Goal: Information Seeking & Learning: Learn about a topic

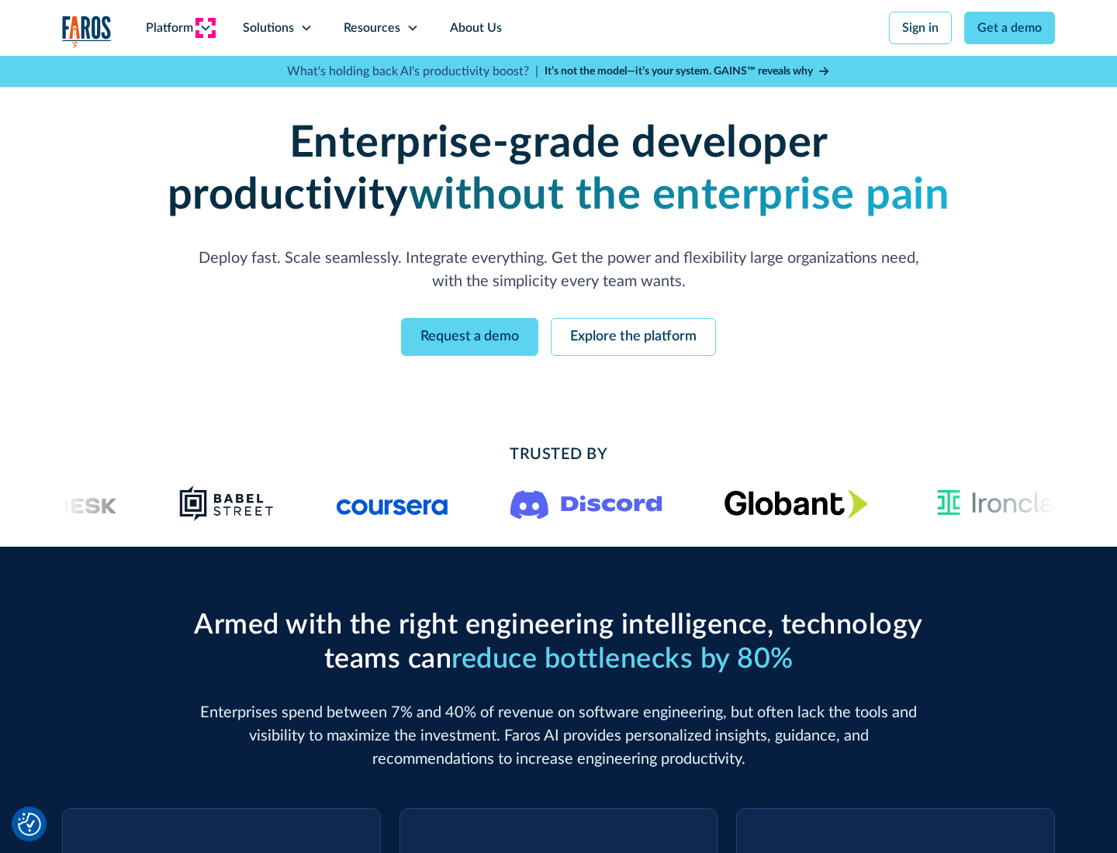
click at [205, 28] on icon at bounding box center [205, 28] width 12 height 12
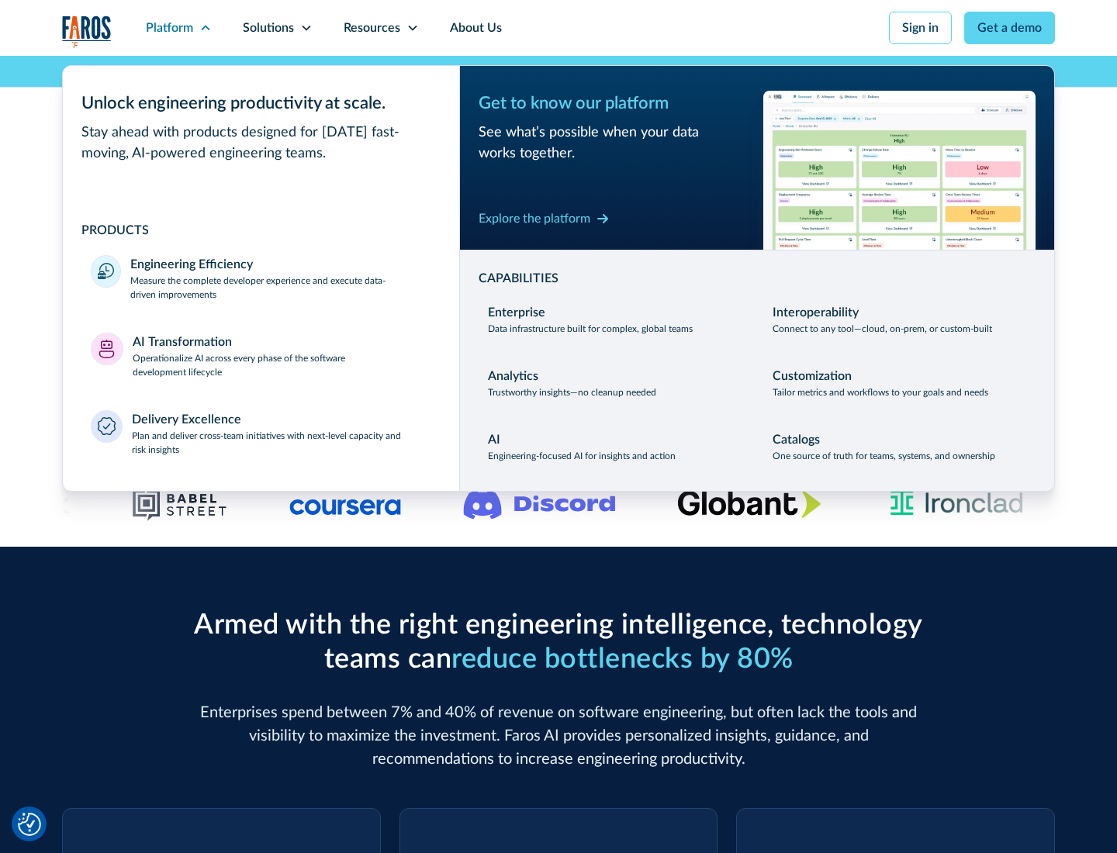
click at [281, 287] on p "Measure the complete developer experience and execute data-driven improvements" at bounding box center [280, 288] width 301 height 28
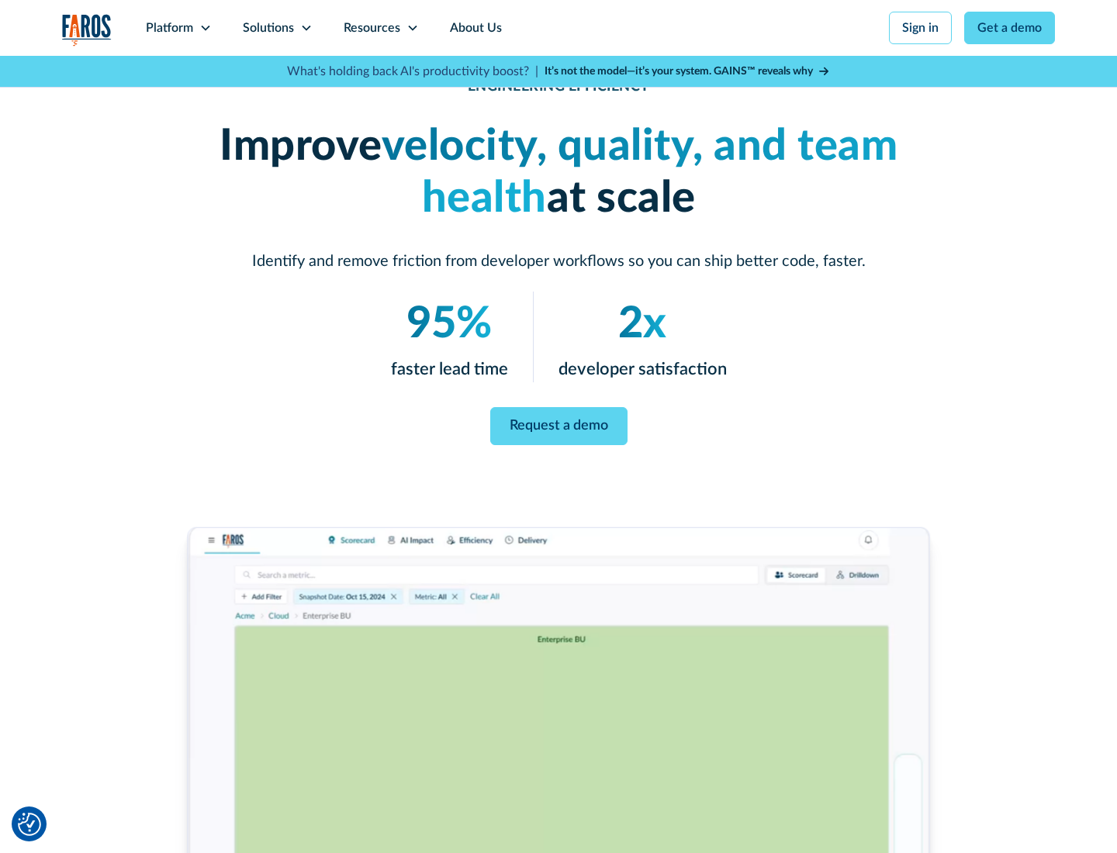
click at [558, 424] on link "Request a demo" at bounding box center [558, 426] width 137 height 38
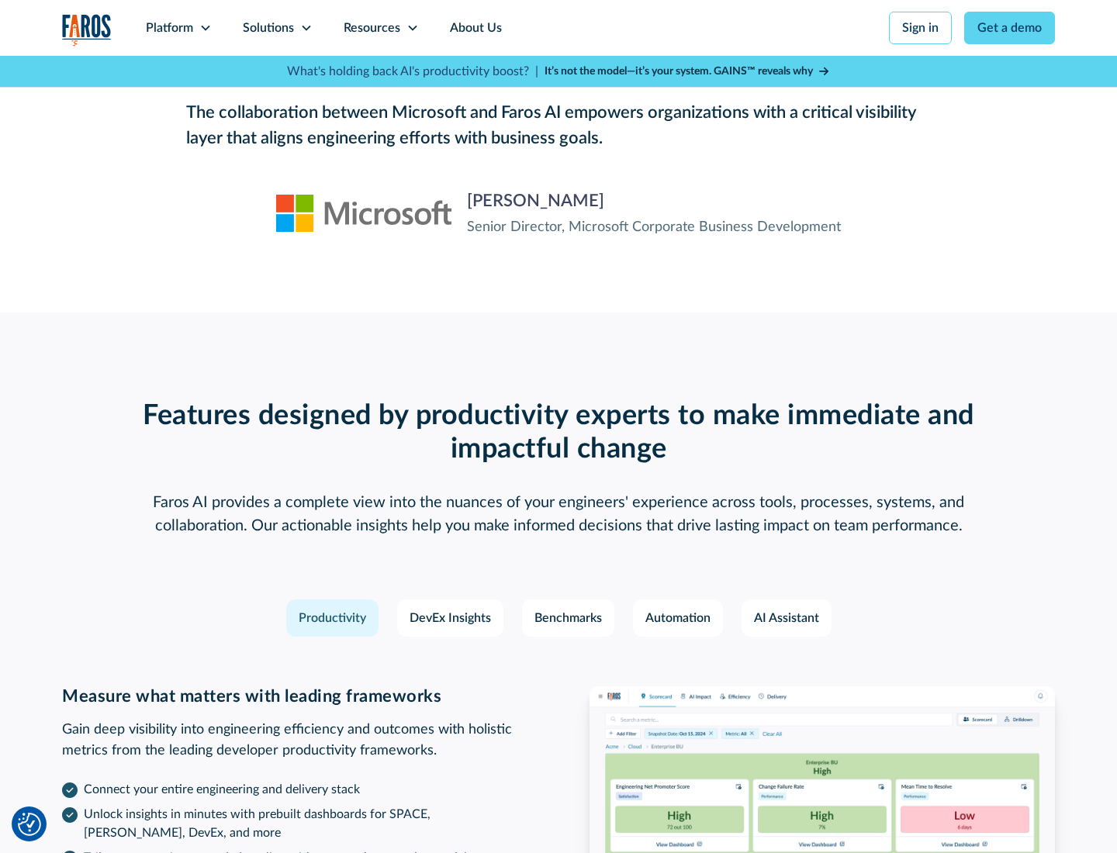
click at [205, 28] on icon at bounding box center [205, 28] width 12 height 12
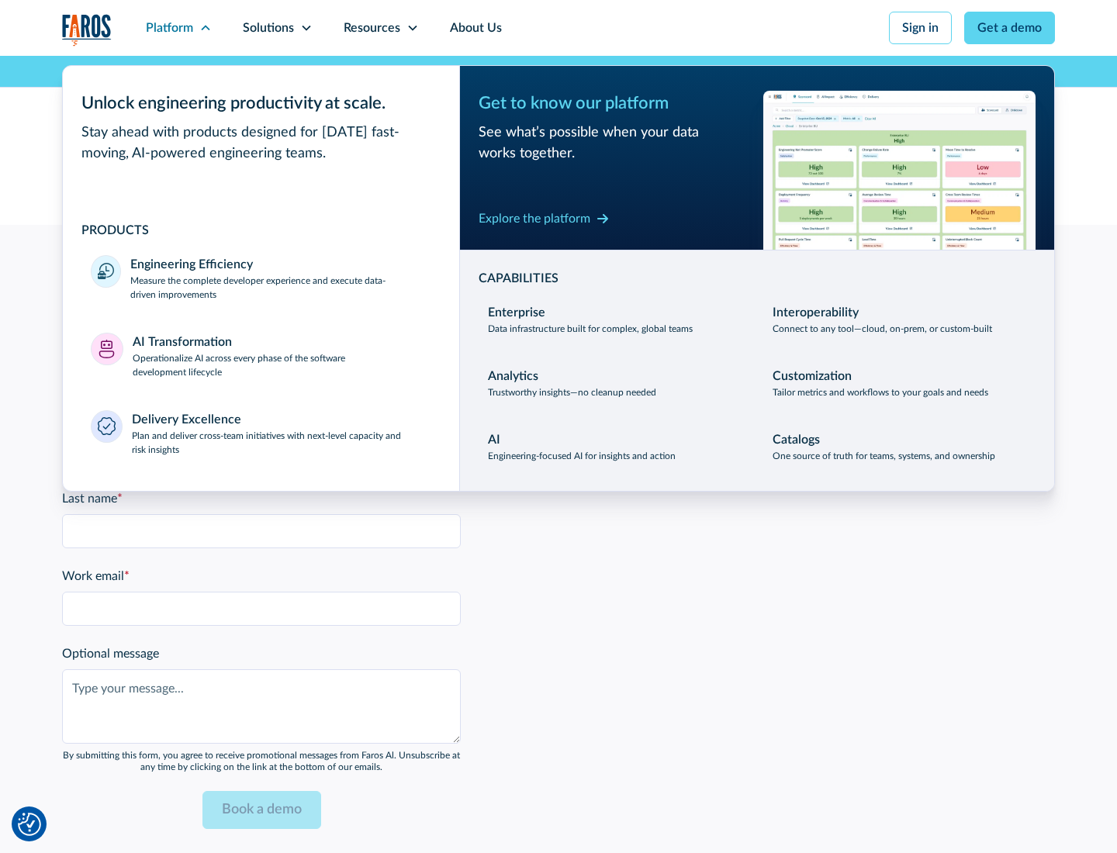
scroll to position [3403, 0]
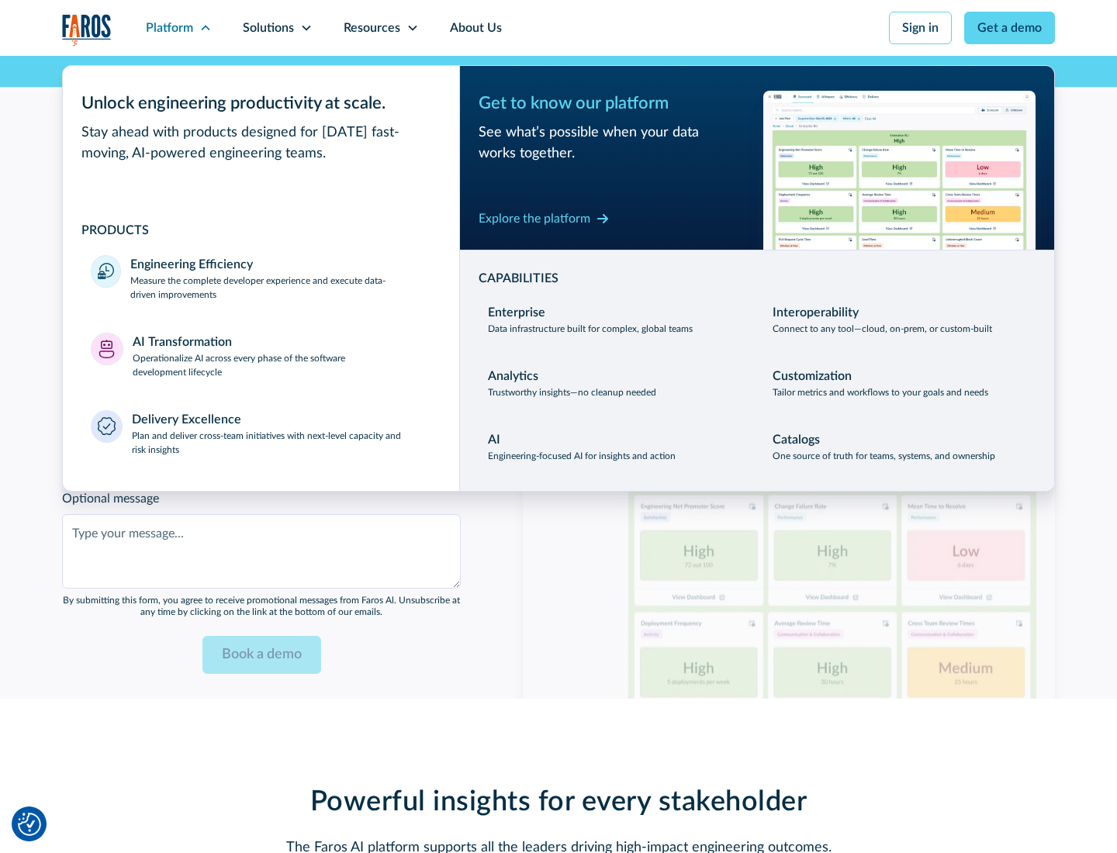
click at [282, 355] on p "Operationalize AI across every phase of the software development lifecycle" at bounding box center [282, 365] width 299 height 28
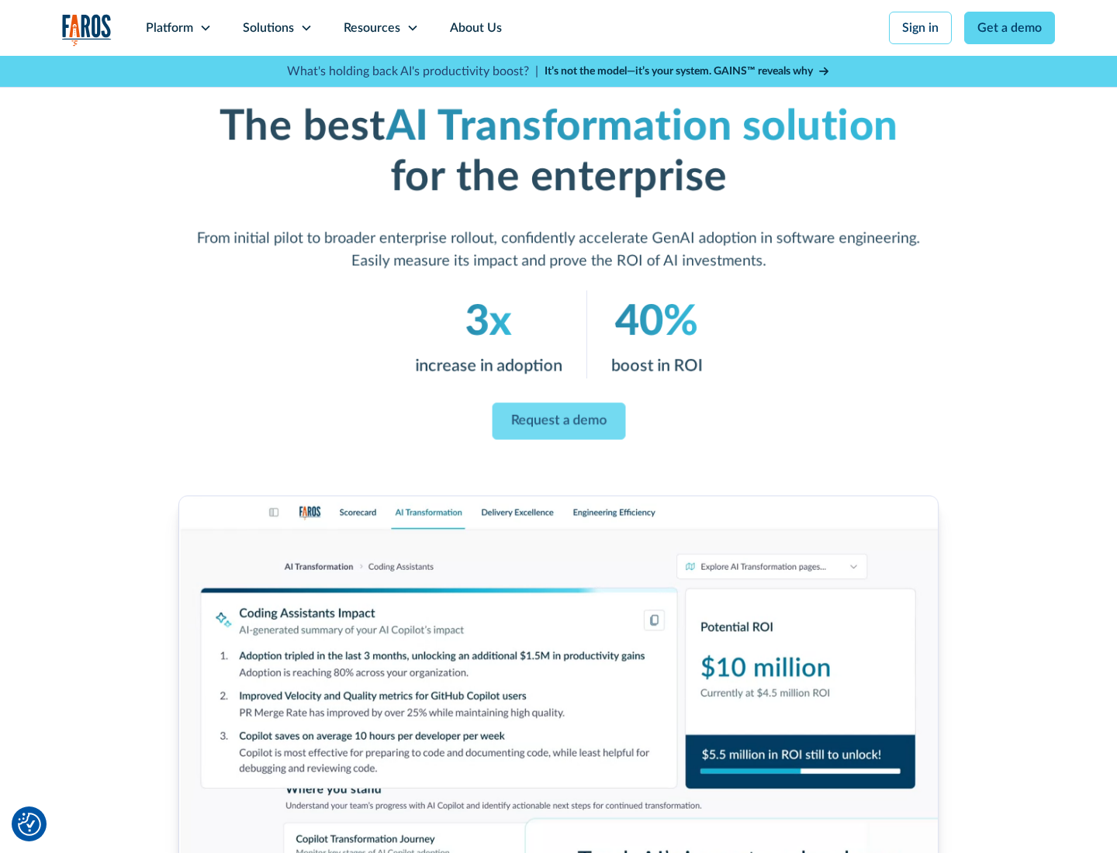
click at [558, 421] on link "Request a demo" at bounding box center [558, 421] width 133 height 37
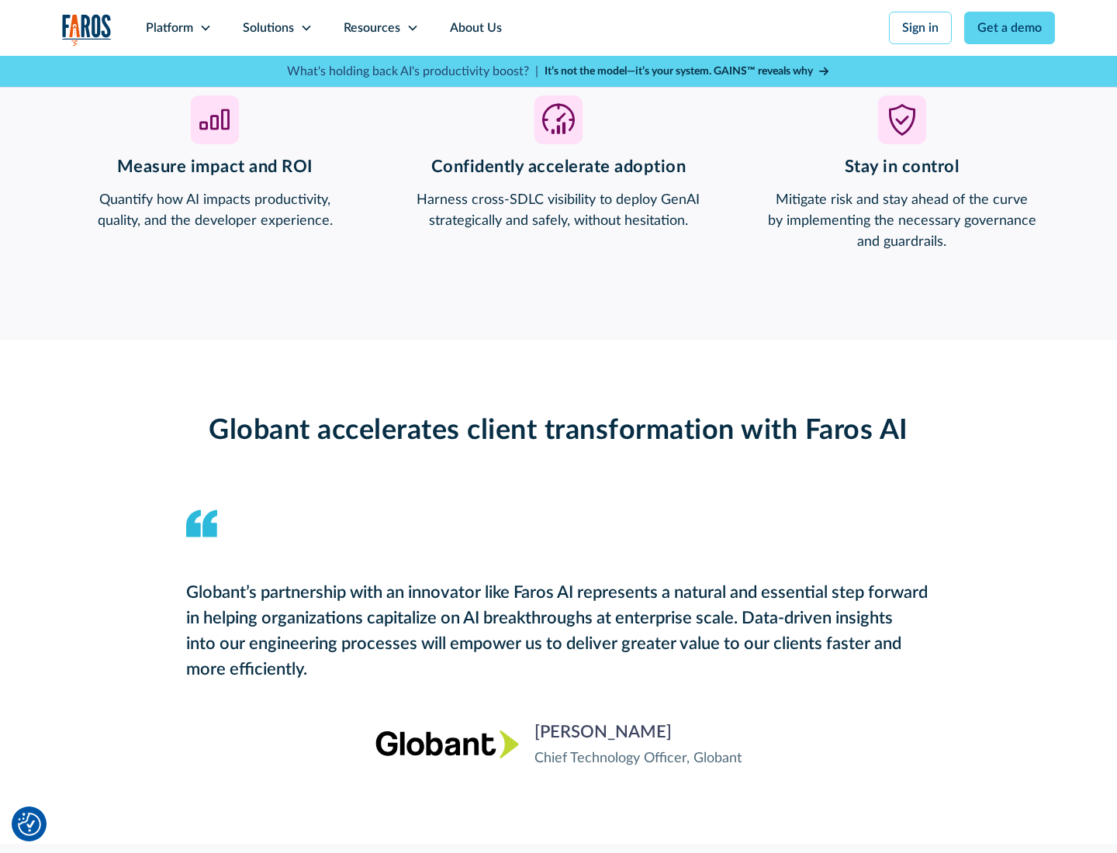
click at [178, 28] on div "Platform" at bounding box center [169, 28] width 47 height 19
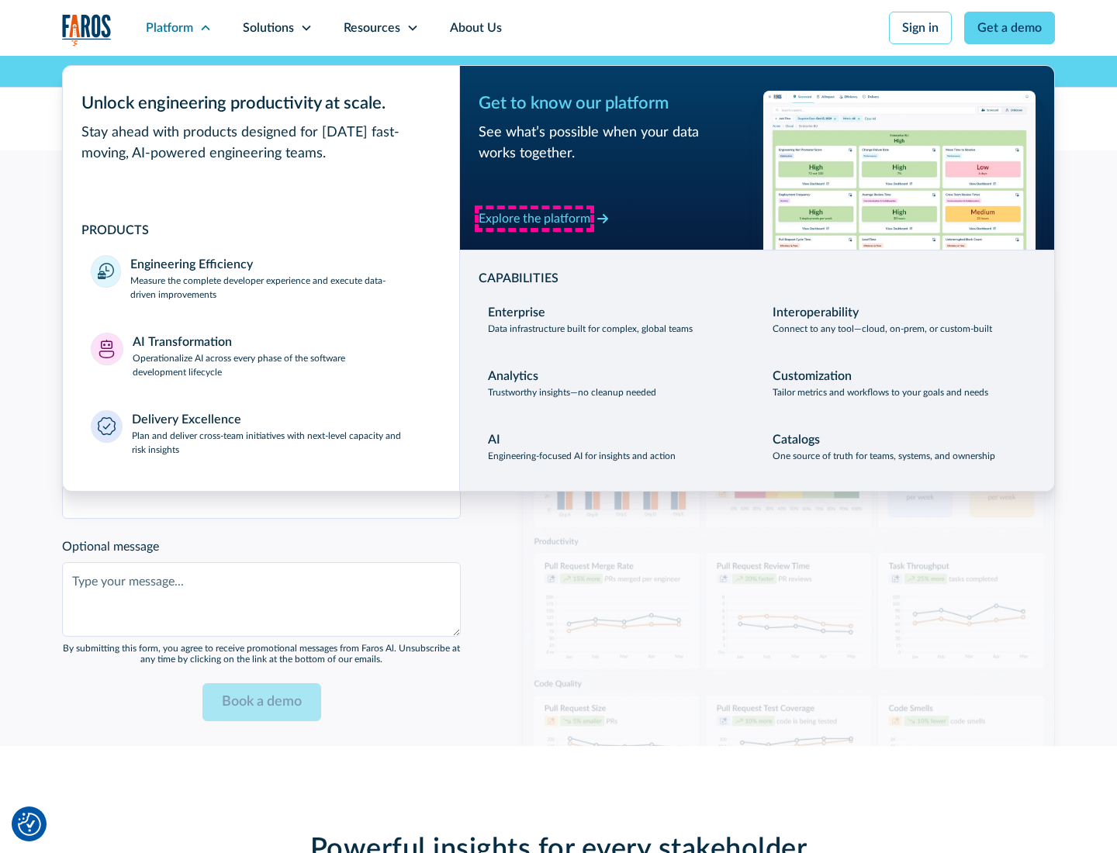
scroll to position [3768, 0]
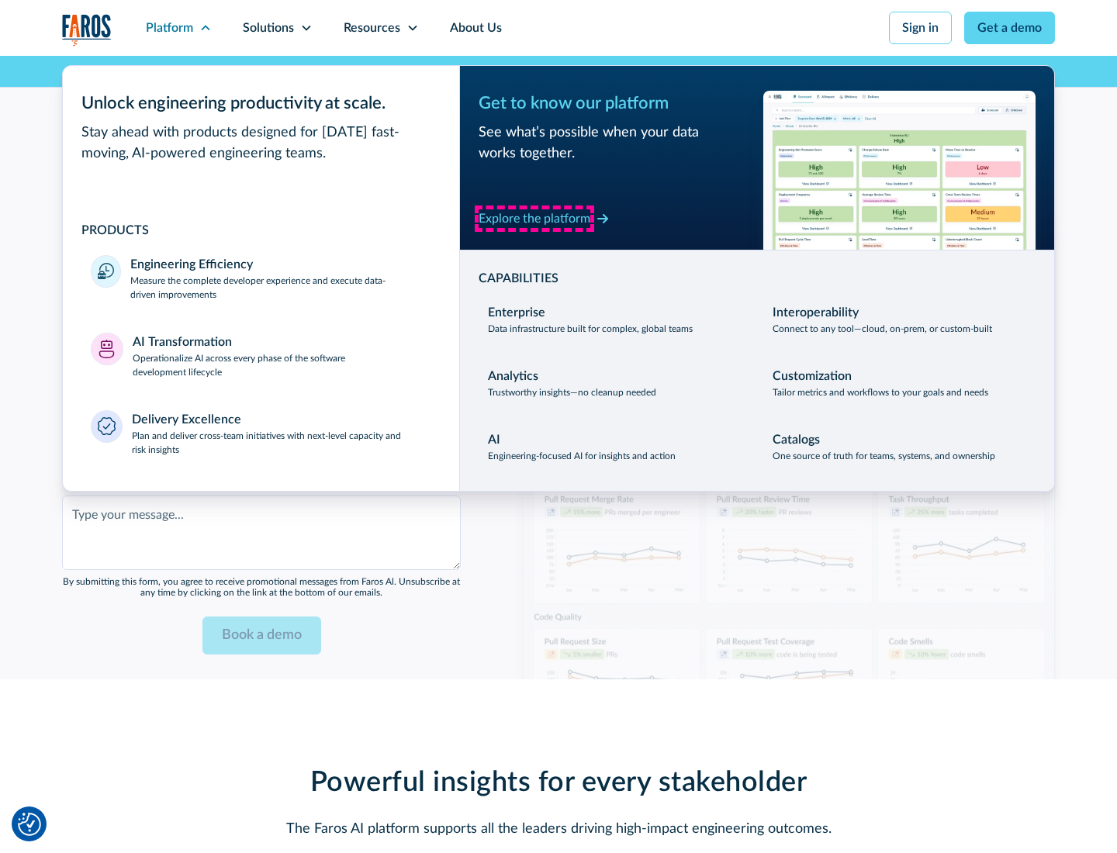
click at [534, 218] on div "Explore the platform" at bounding box center [535, 218] width 112 height 19
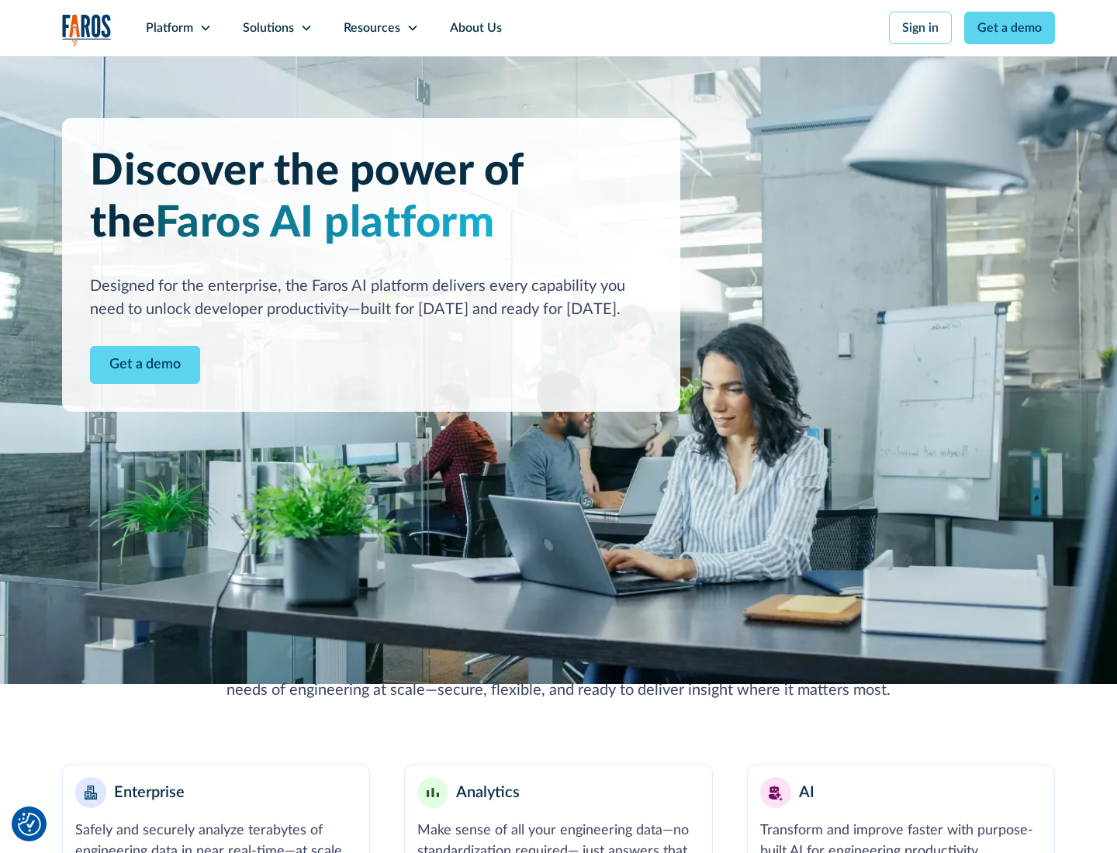
click at [145, 365] on link "Get a demo" at bounding box center [145, 365] width 110 height 38
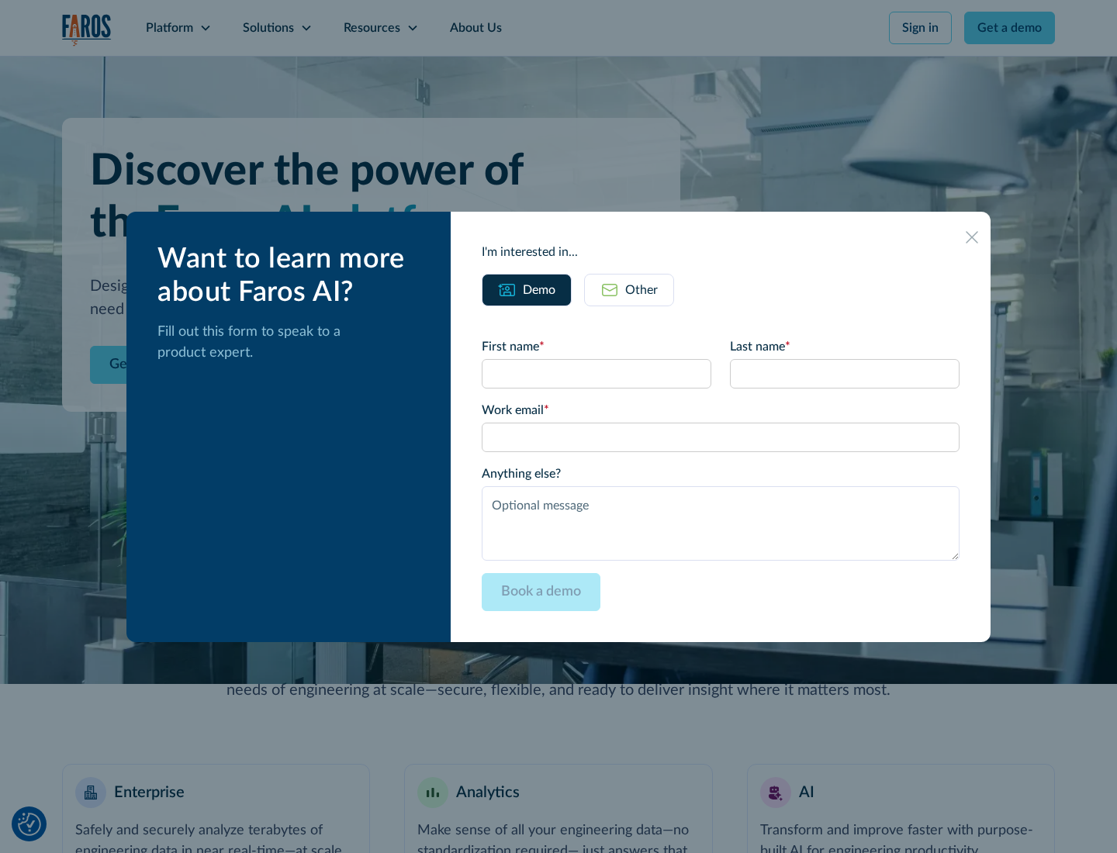
click at [641, 289] on div "Other" at bounding box center [641, 290] width 33 height 19
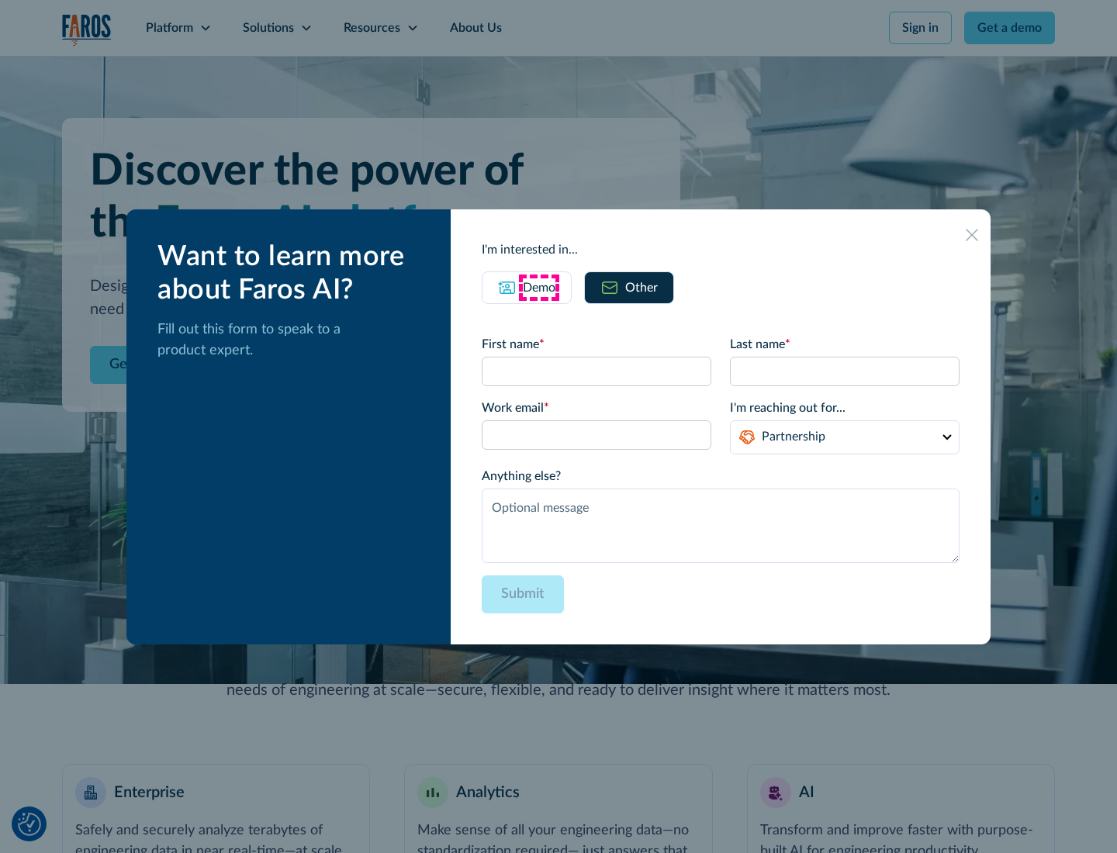
click at [539, 287] on div "Demo" at bounding box center [539, 287] width 33 height 19
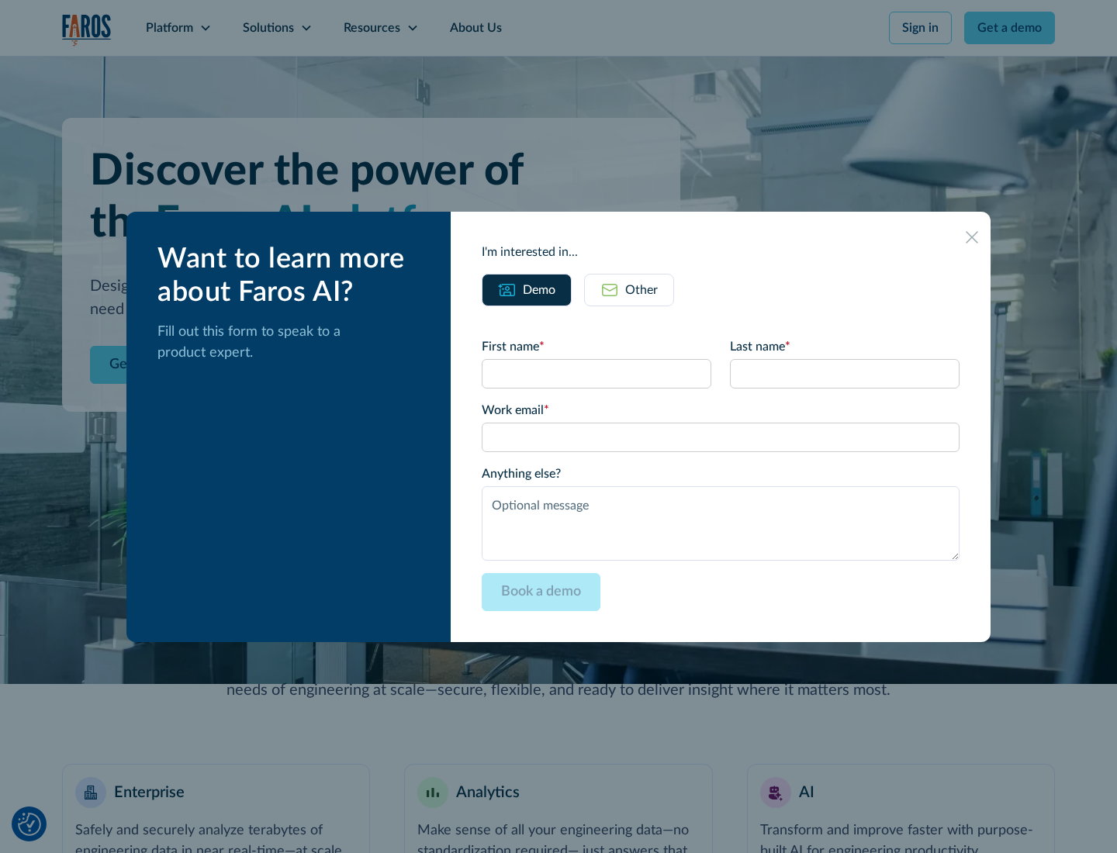
click at [972, 237] on icon at bounding box center [972, 237] width 12 height 12
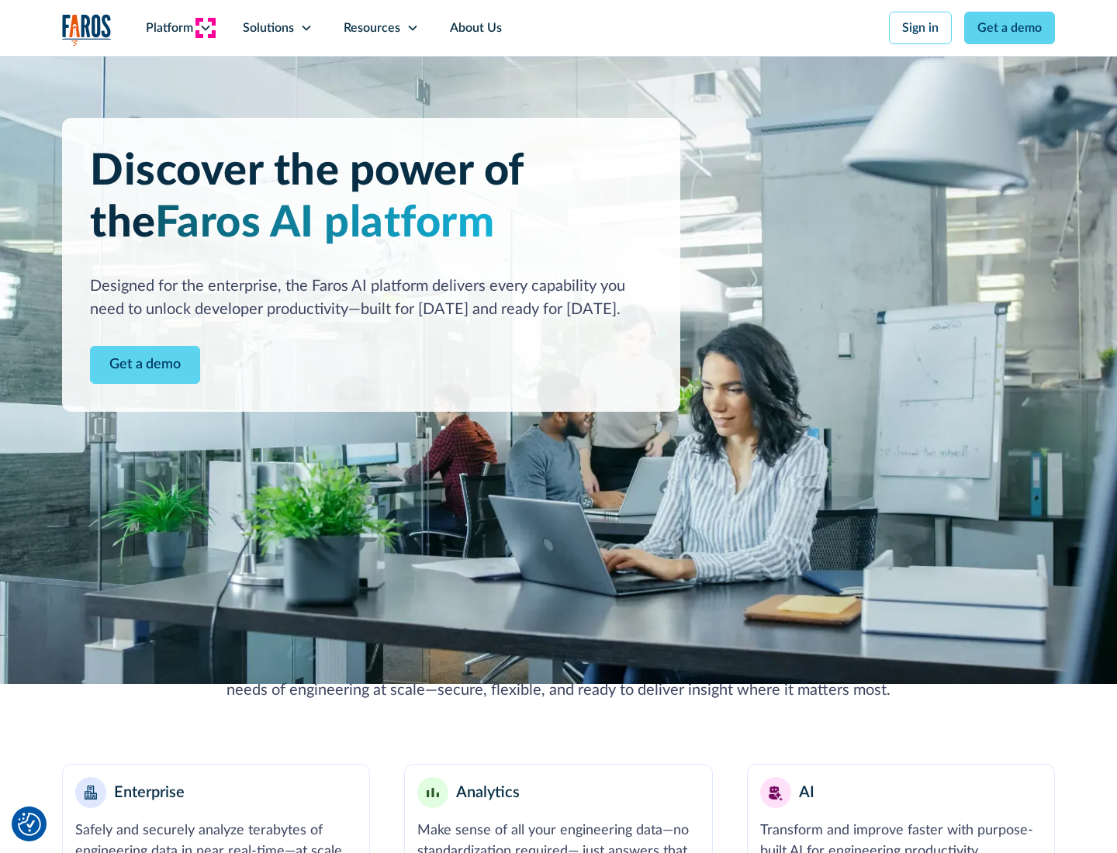
click at [205, 28] on icon at bounding box center [205, 28] width 12 height 12
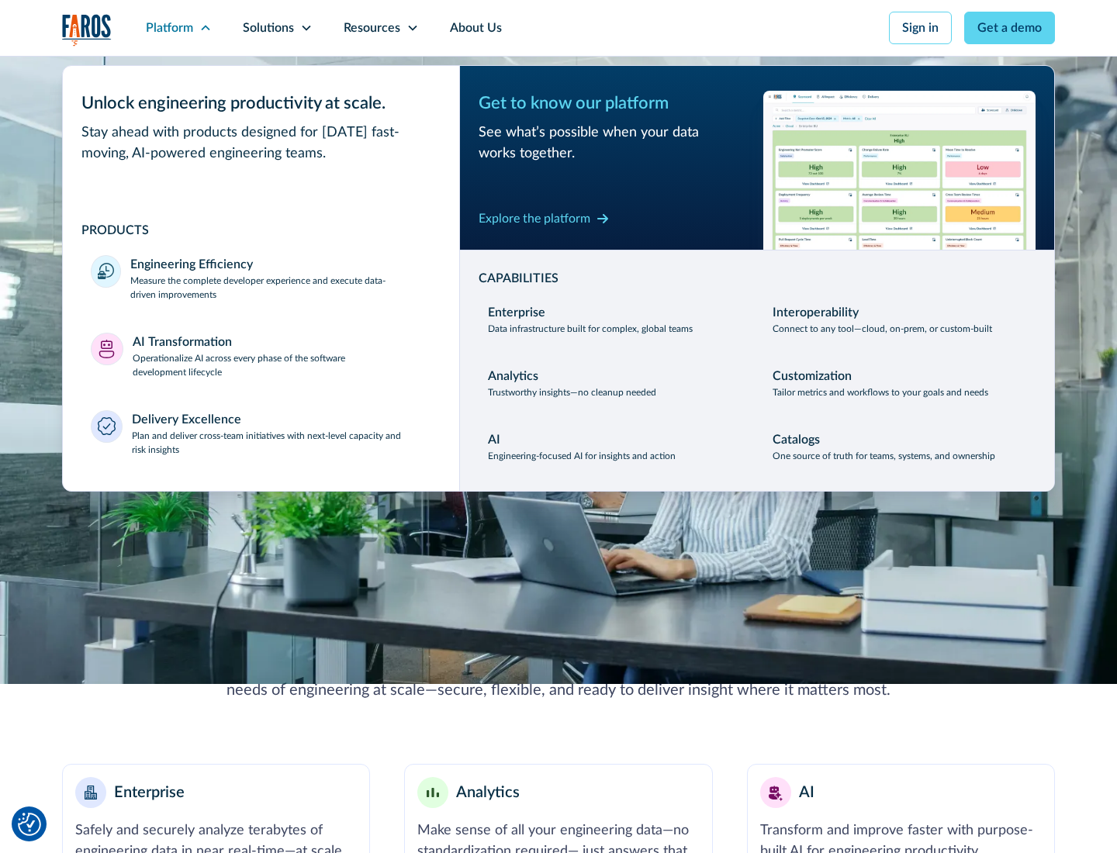
click at [281, 442] on p "Plan and deliver cross-team initiatives with next-level capacity and risk insig…" at bounding box center [282, 443] width 300 height 28
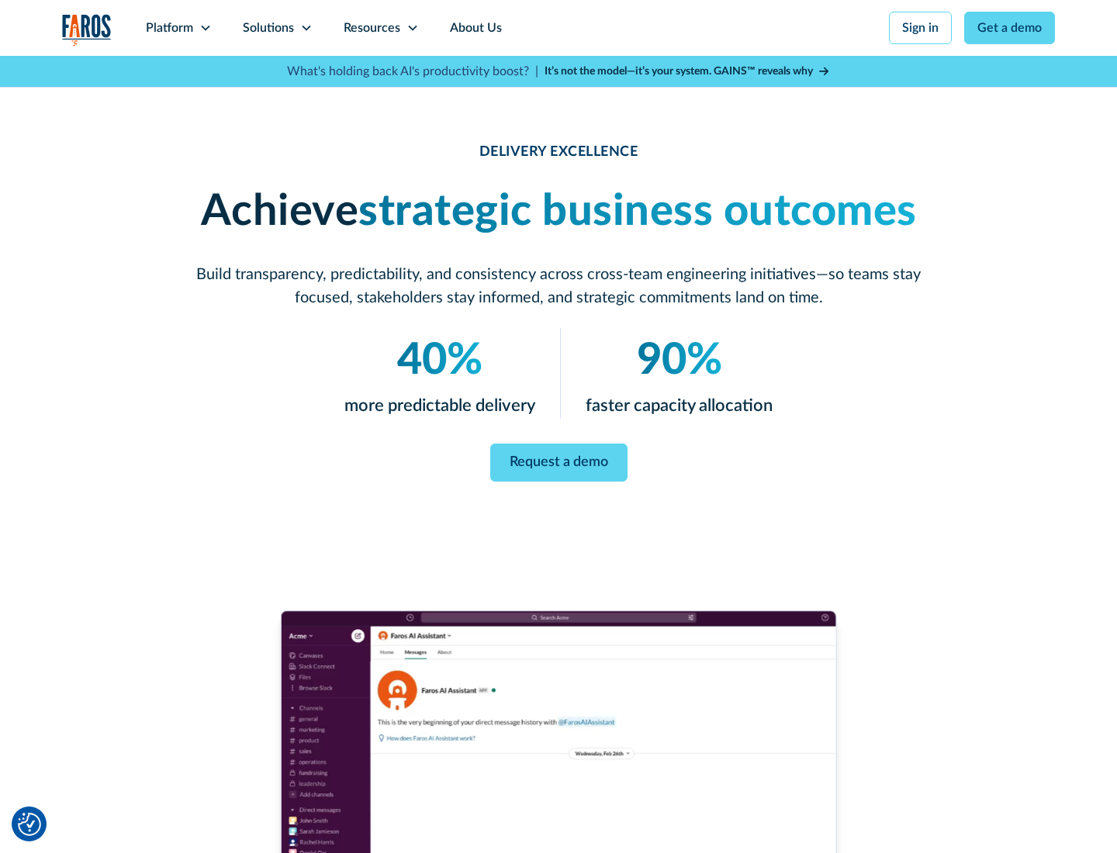
click at [306, 28] on icon at bounding box center [306, 28] width 12 height 12
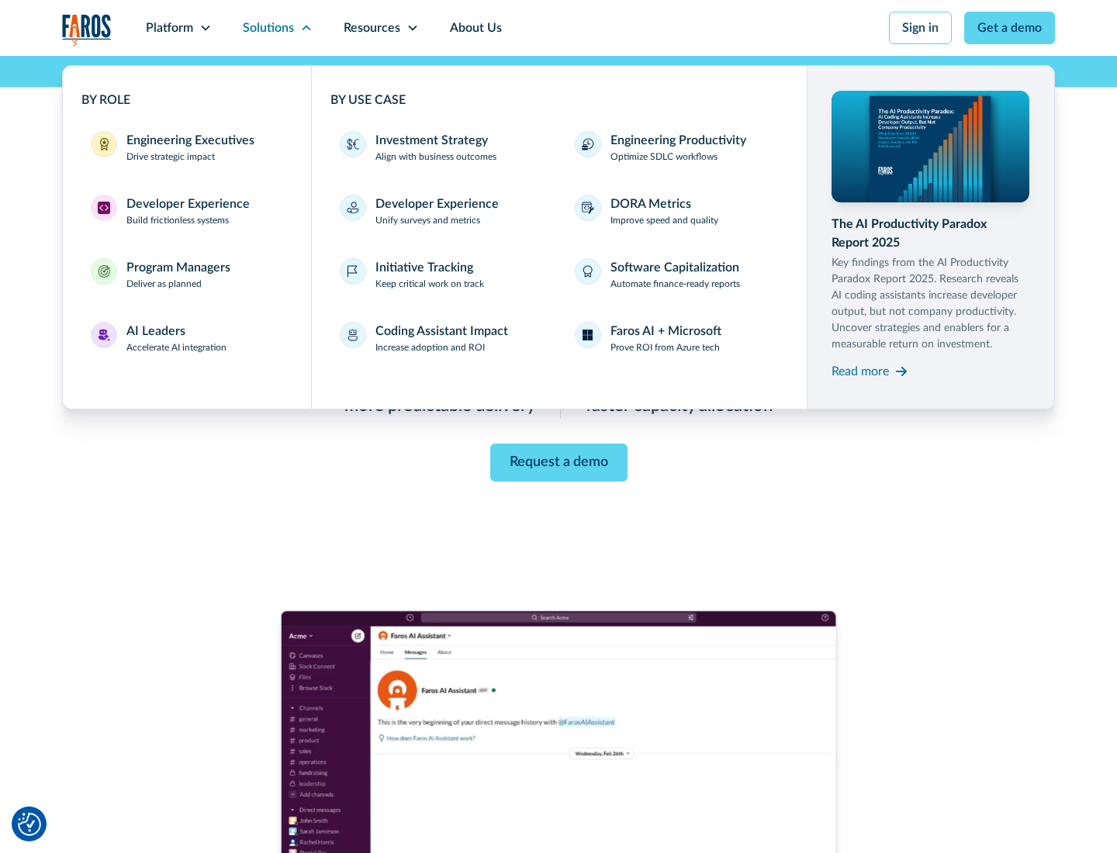
click at [186, 147] on div "Engineering Executives" at bounding box center [190, 140] width 128 height 19
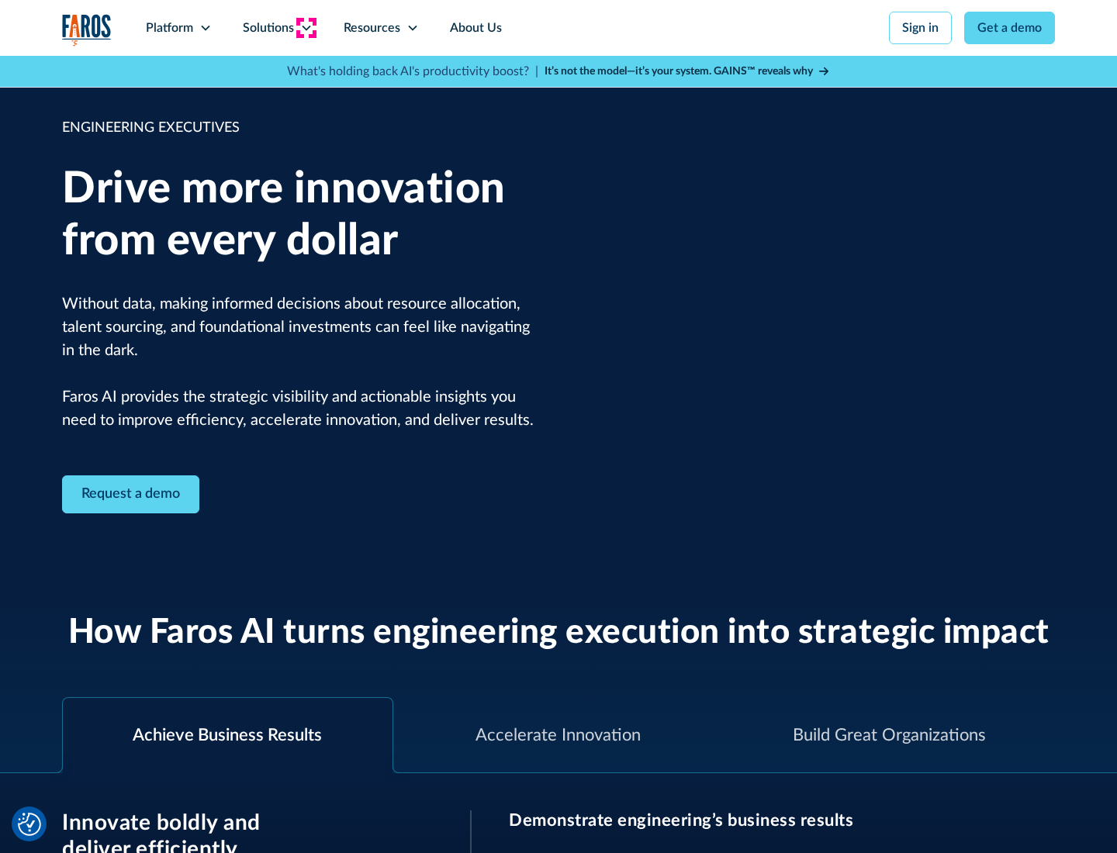
click at [306, 28] on icon at bounding box center [306, 28] width 12 height 12
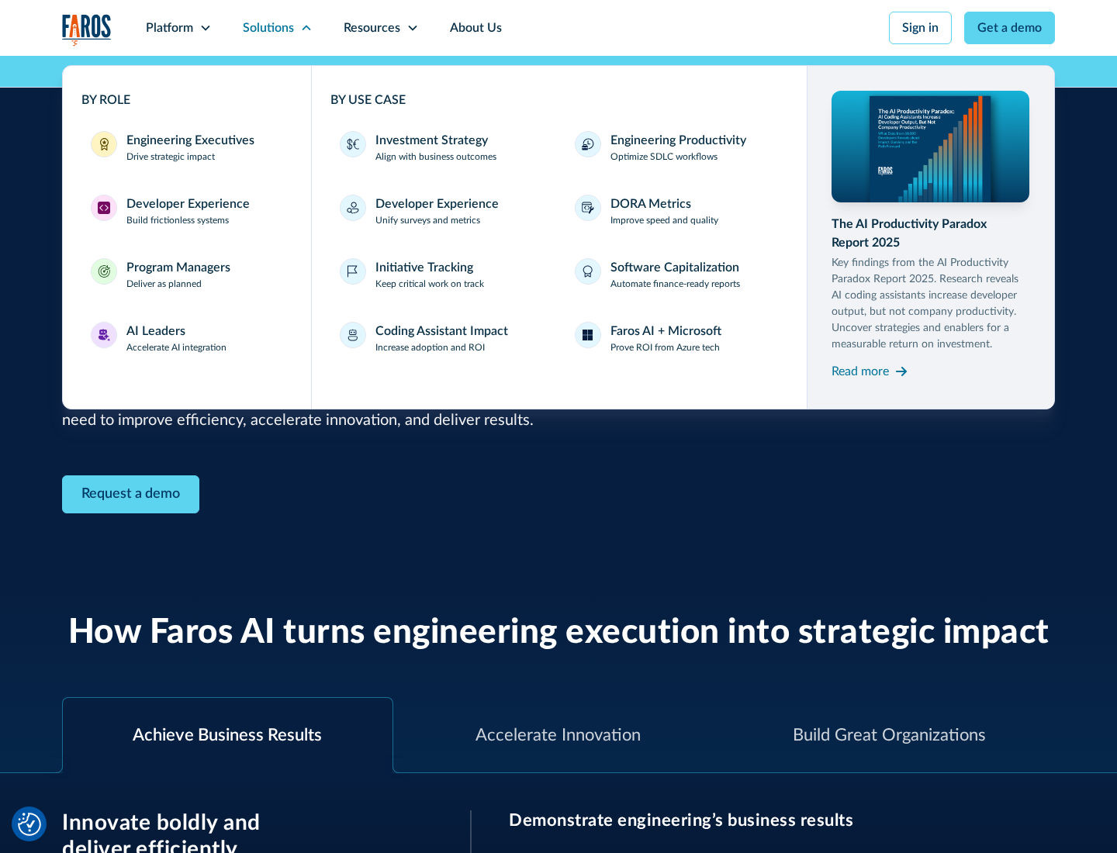
click at [186, 204] on div "Developer Experience" at bounding box center [187, 204] width 123 height 19
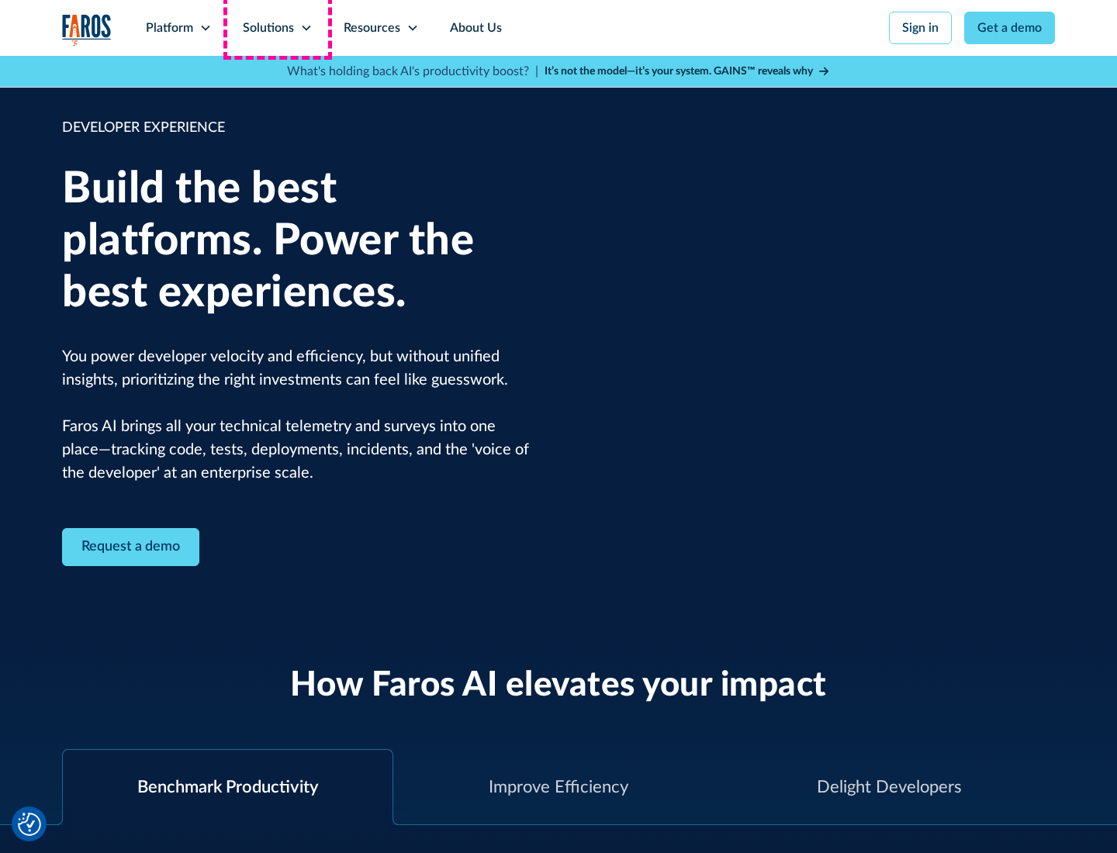
click at [277, 28] on div "Solutions" at bounding box center [268, 28] width 51 height 19
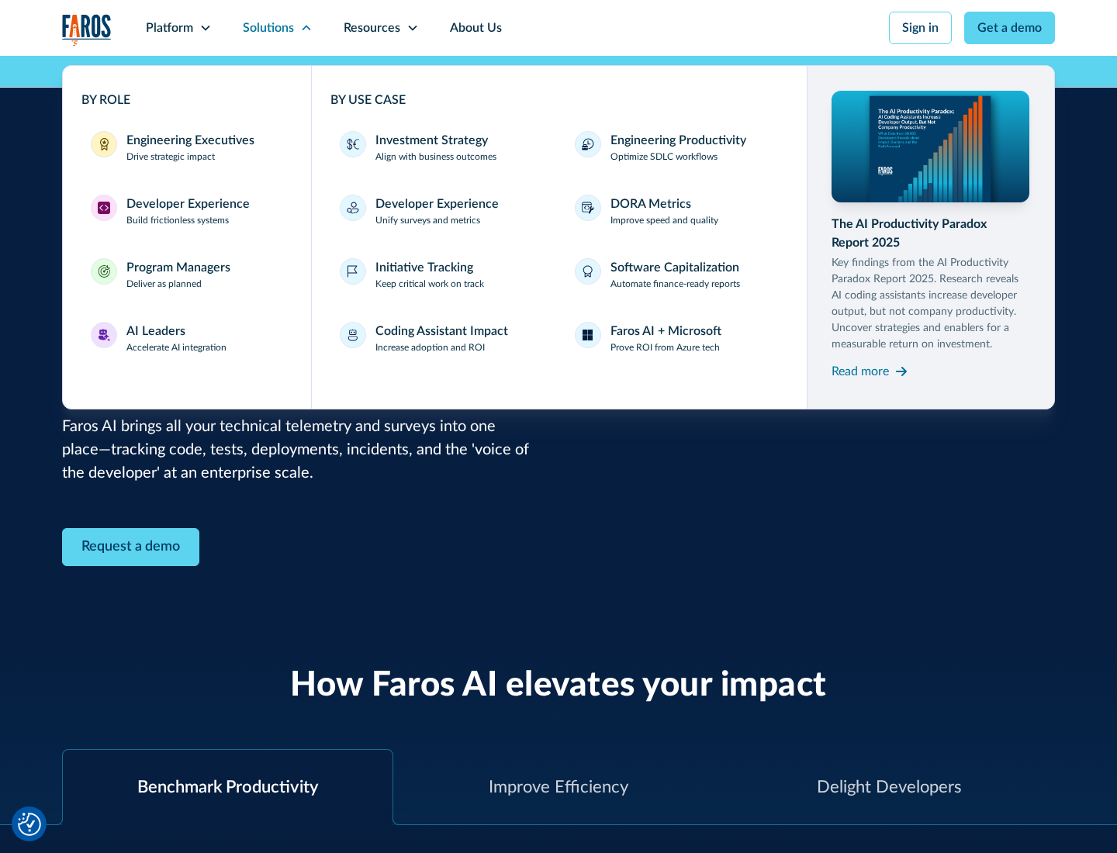
click at [178, 275] on div "Program Managers" at bounding box center [178, 267] width 104 height 19
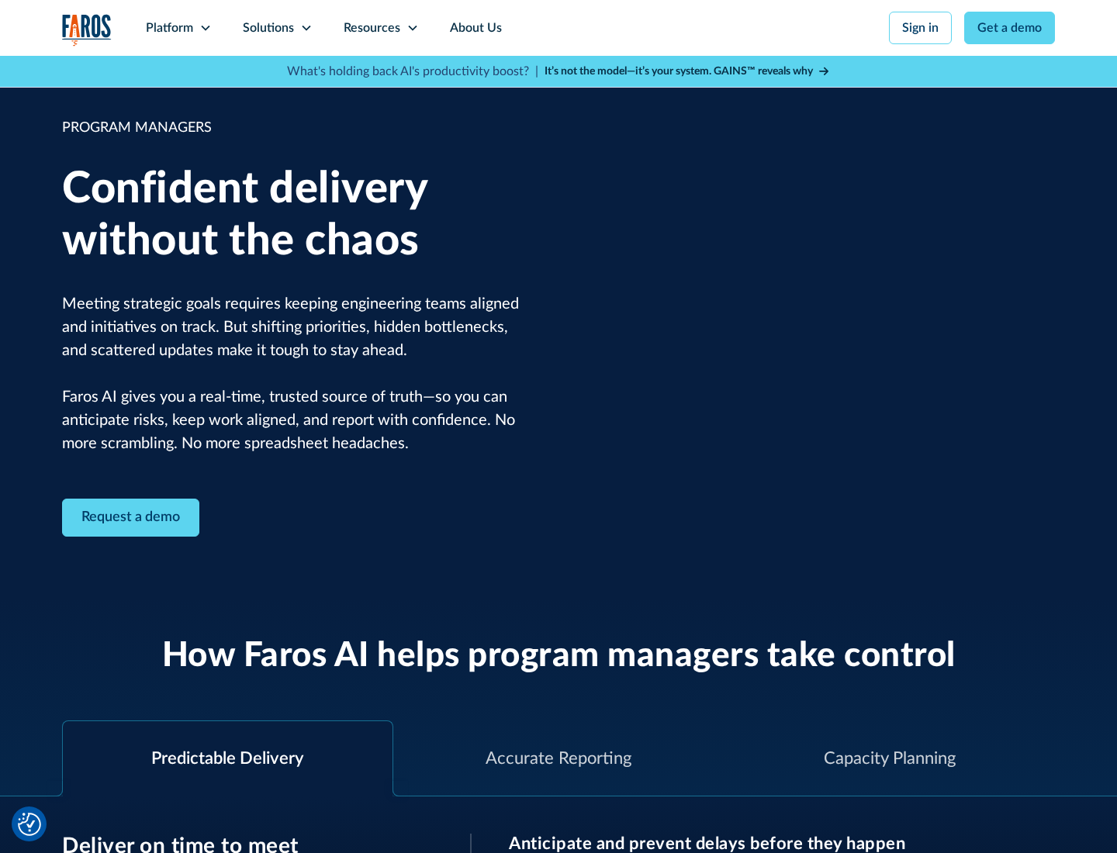
click at [306, 28] on icon at bounding box center [306, 28] width 12 height 12
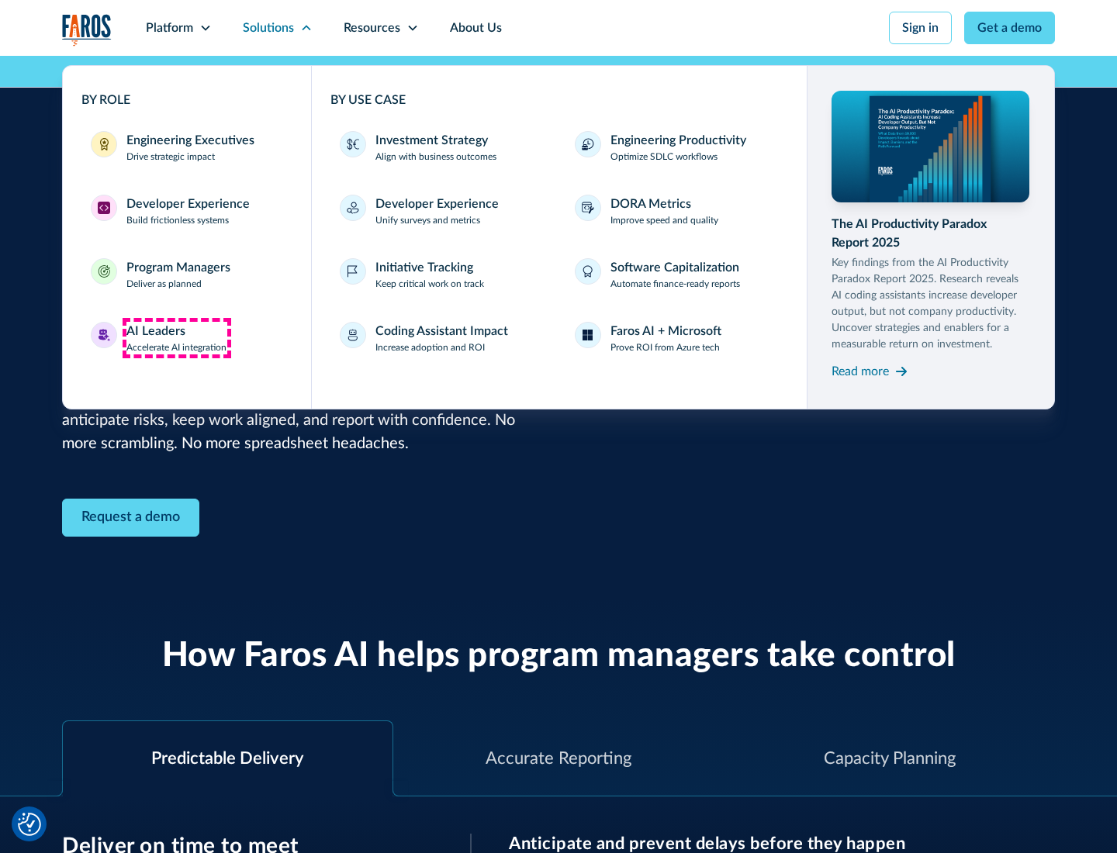
click at [177, 338] on div "AI Leaders" at bounding box center [155, 331] width 59 height 19
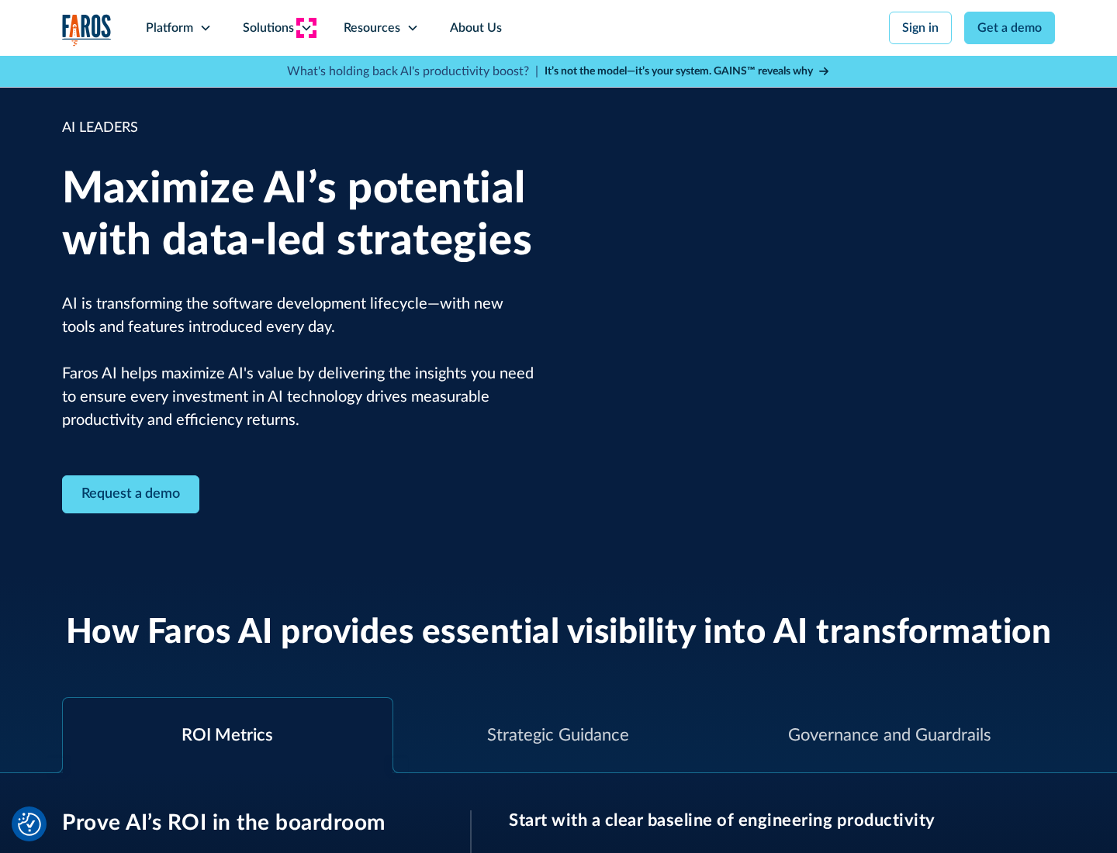
click at [306, 28] on icon at bounding box center [306, 28] width 12 height 12
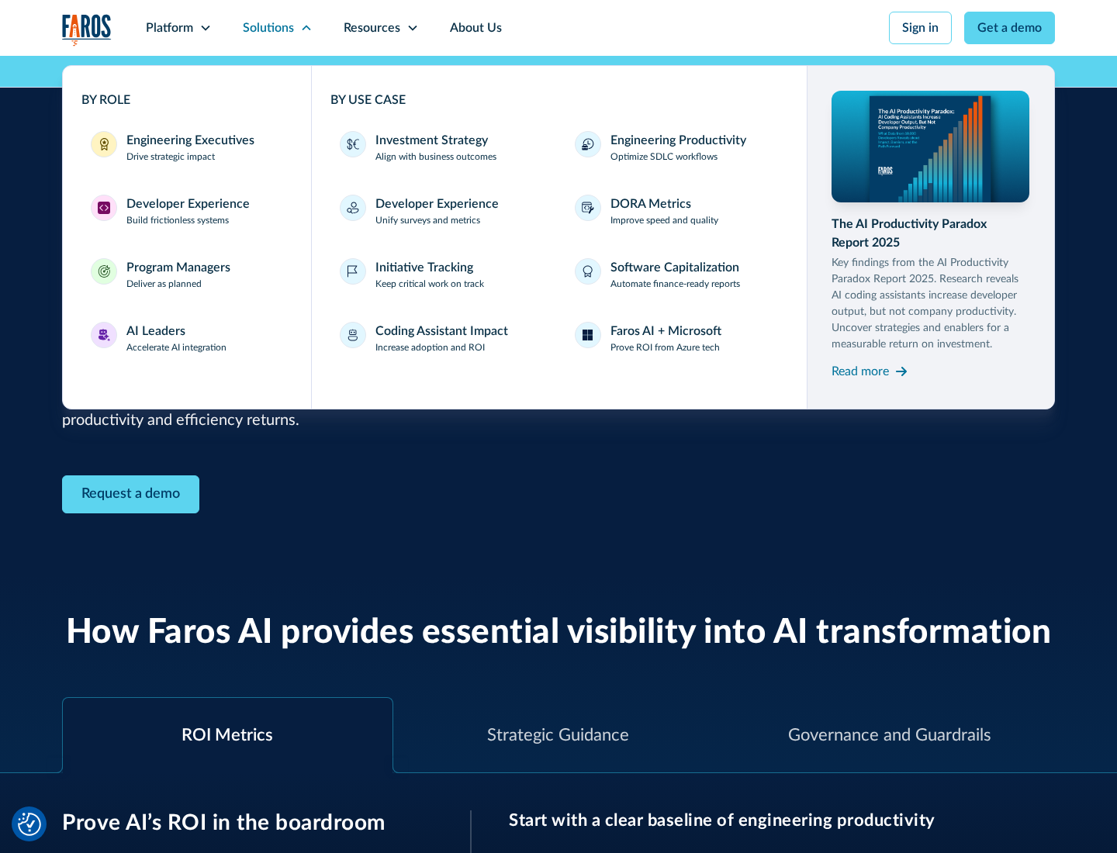
click at [430, 140] on div "Investment Strategy" at bounding box center [431, 140] width 112 height 19
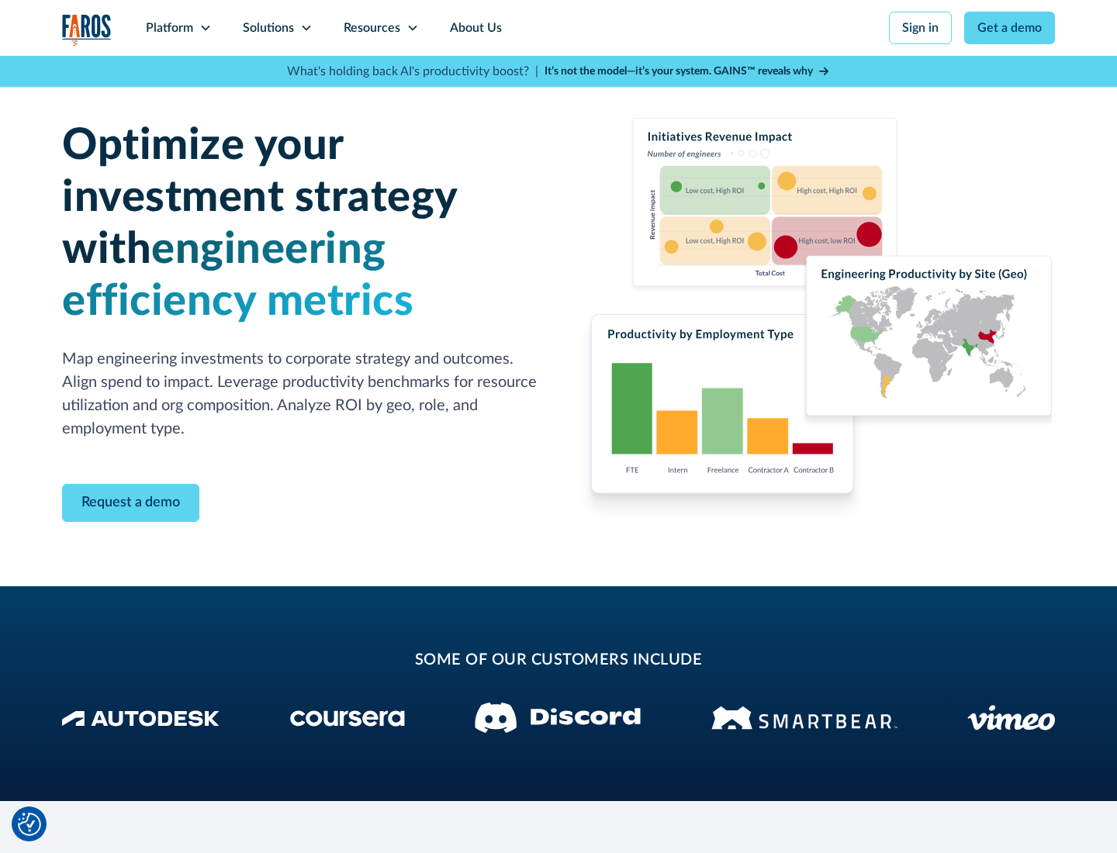
click at [306, 28] on icon at bounding box center [306, 28] width 12 height 12
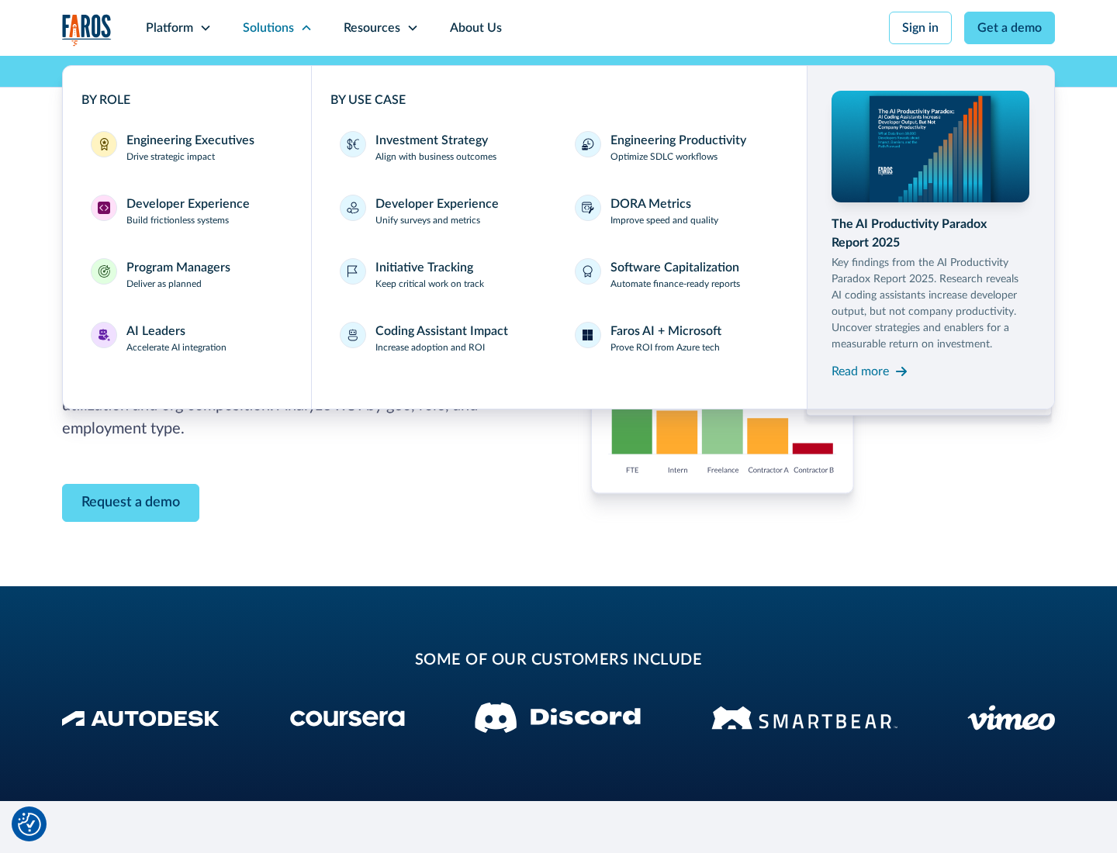
click at [665, 347] on p "Prove ROI from Azure tech" at bounding box center [664, 348] width 109 height 14
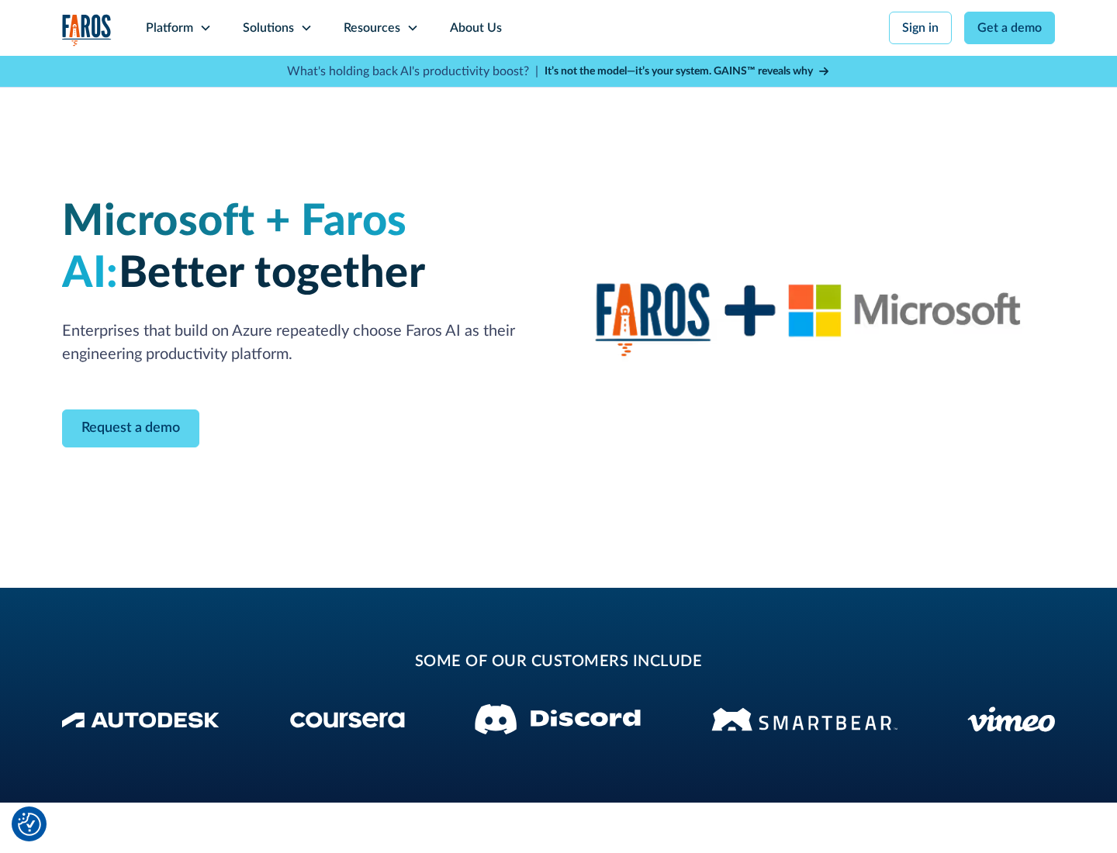
click at [306, 28] on icon at bounding box center [306, 28] width 12 height 12
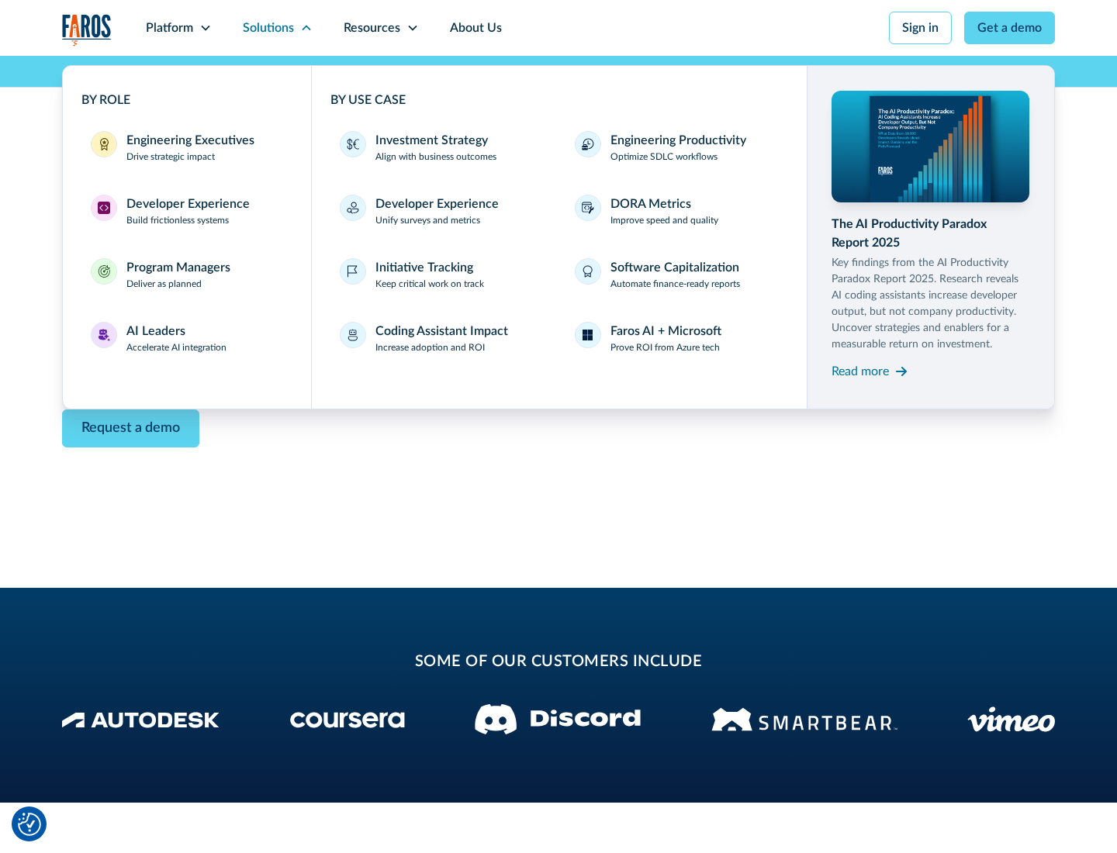
click at [860, 371] on div "Read more" at bounding box center [860, 371] width 57 height 19
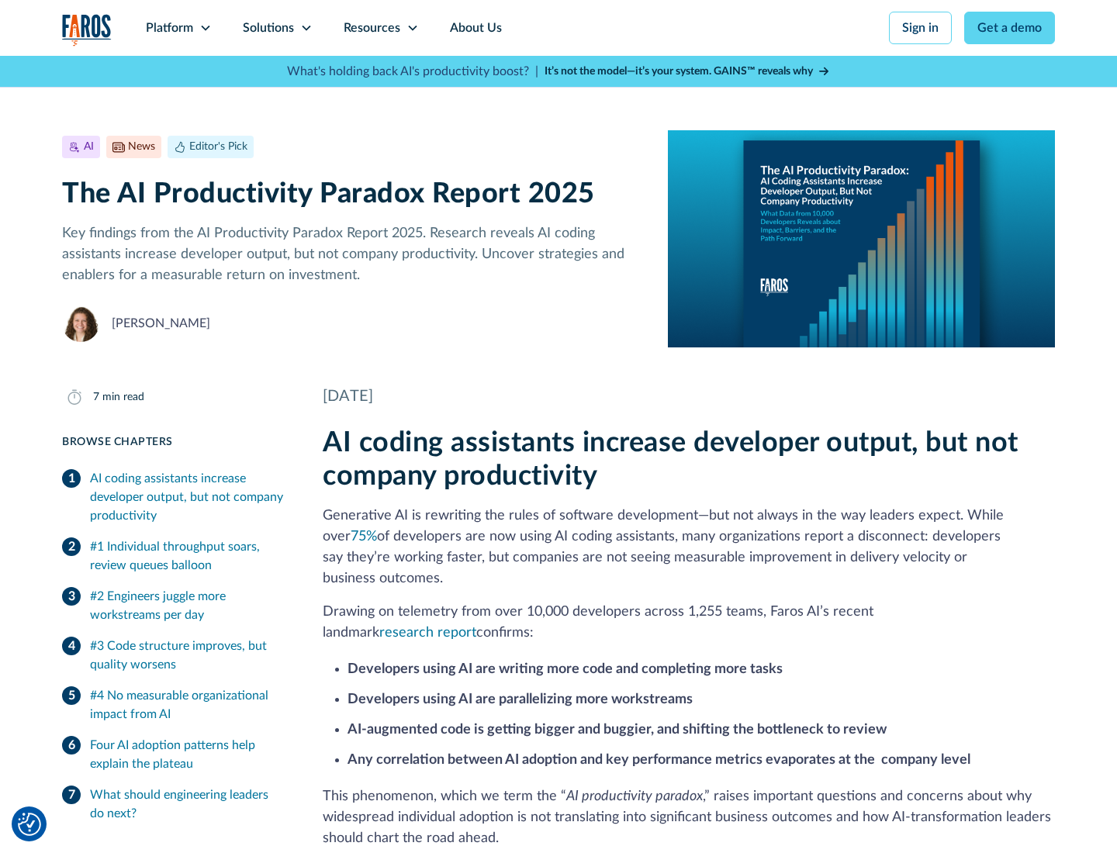
click at [411, 28] on icon at bounding box center [412, 28] width 12 height 12
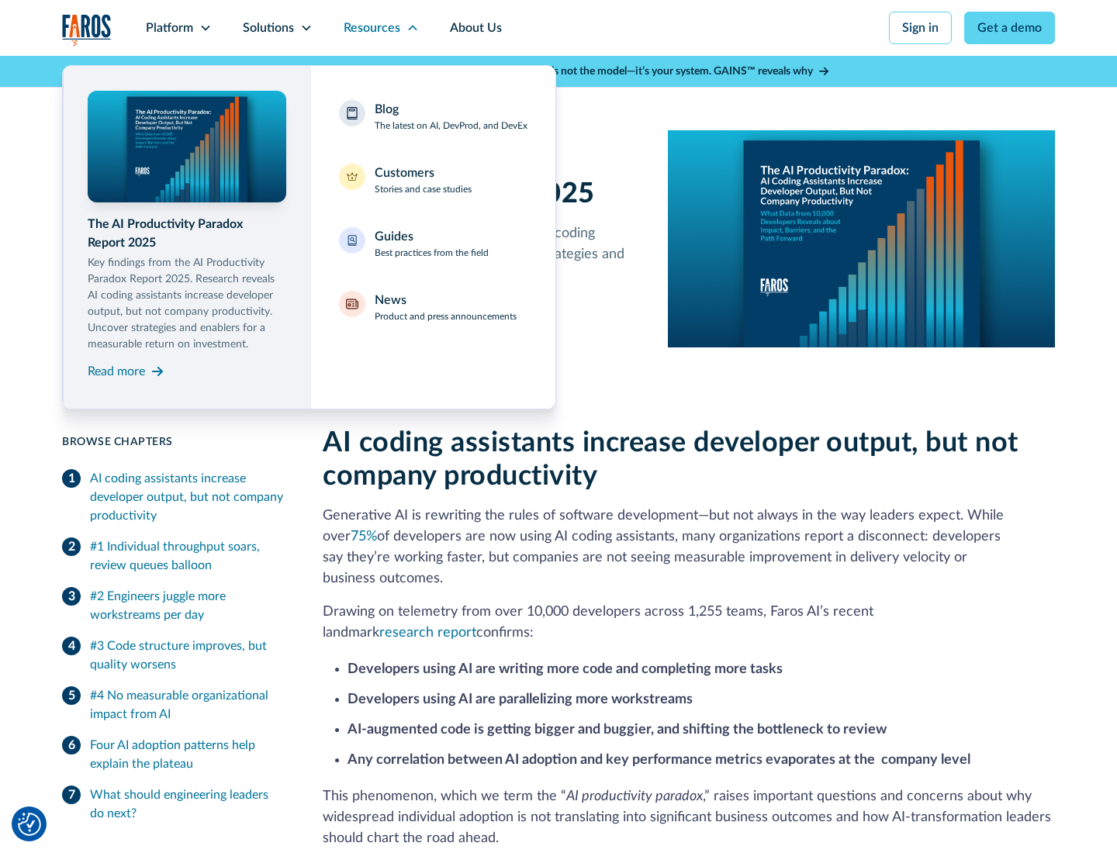
click at [451, 116] on div "Blog The latest on AI, DevProd, and DevEx" at bounding box center [451, 116] width 153 height 33
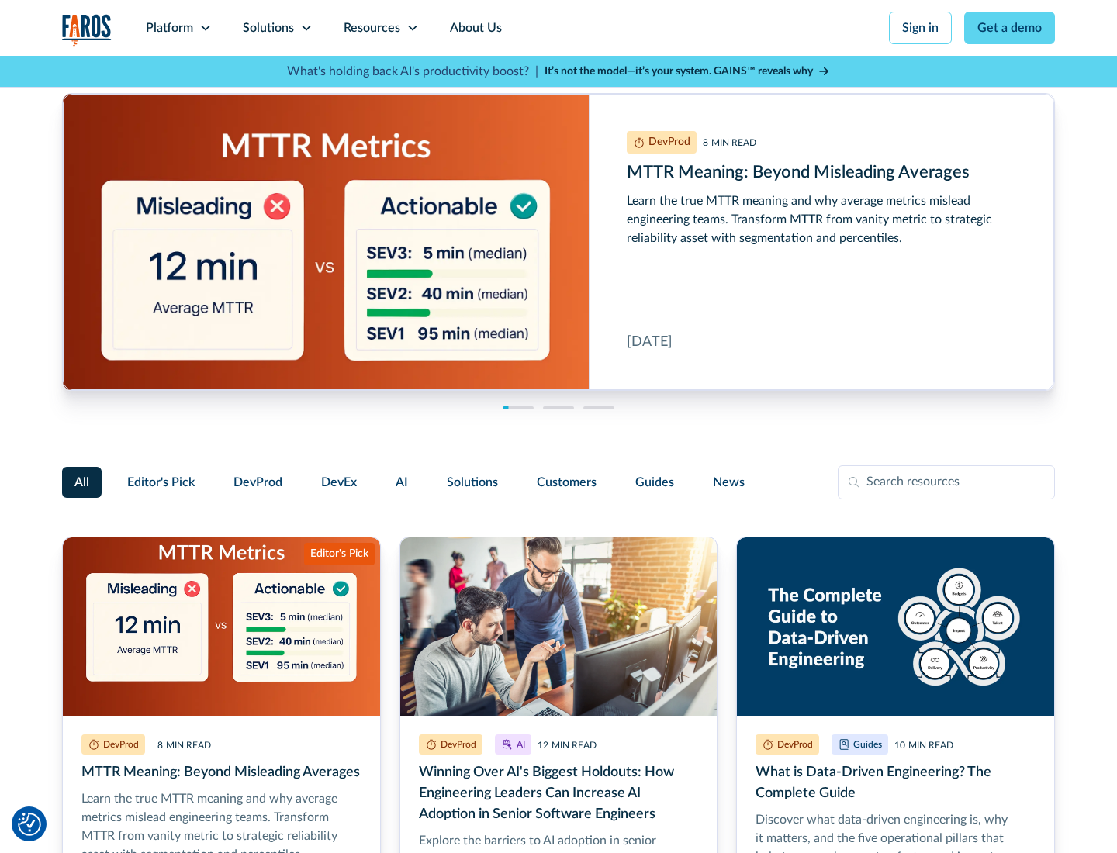
click at [1010, 28] on link "Get a demo" at bounding box center [1009, 28] width 91 height 33
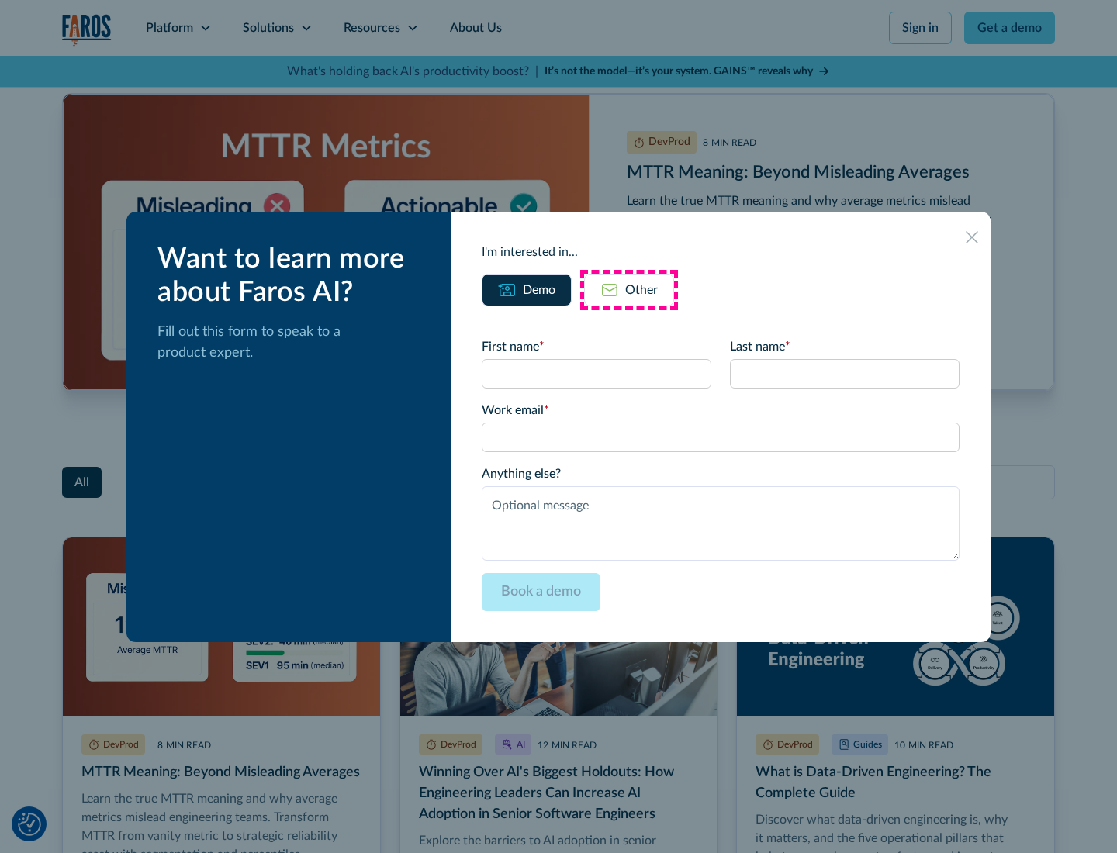
click at [629, 289] on div "Other" at bounding box center [641, 290] width 33 height 19
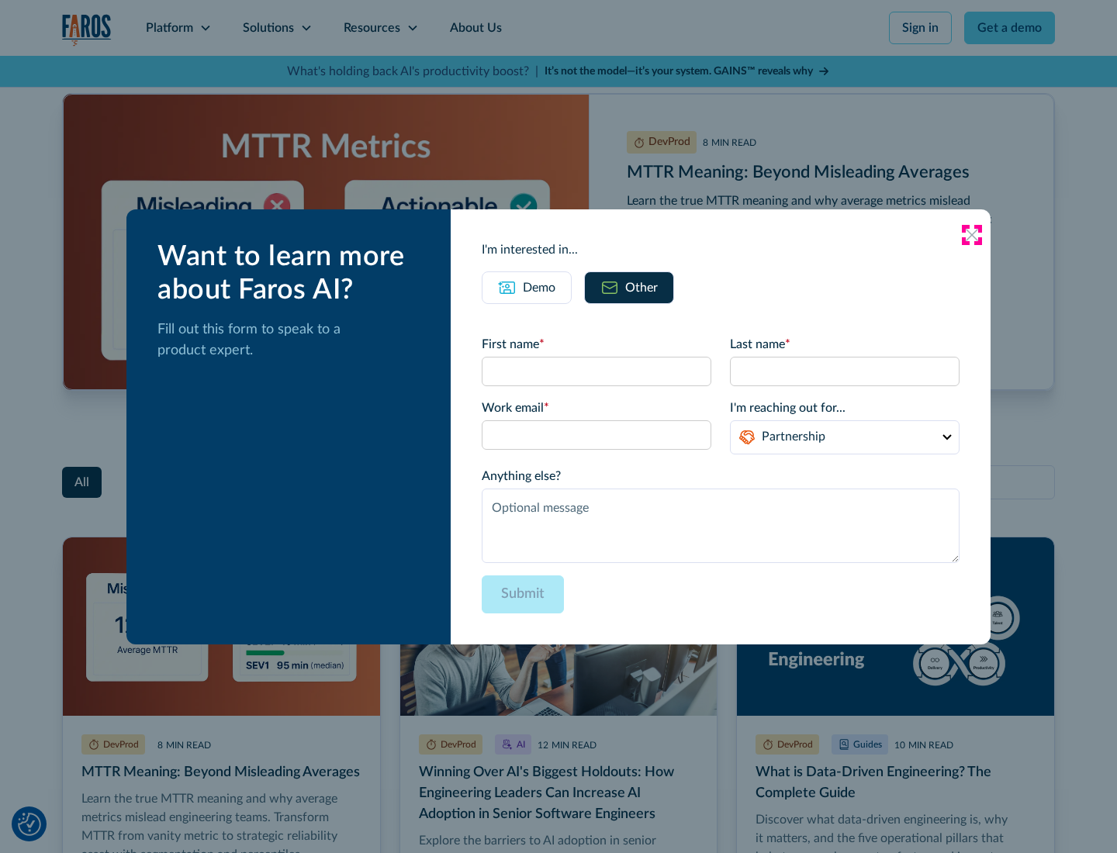
click at [972, 234] on icon at bounding box center [972, 235] width 12 height 12
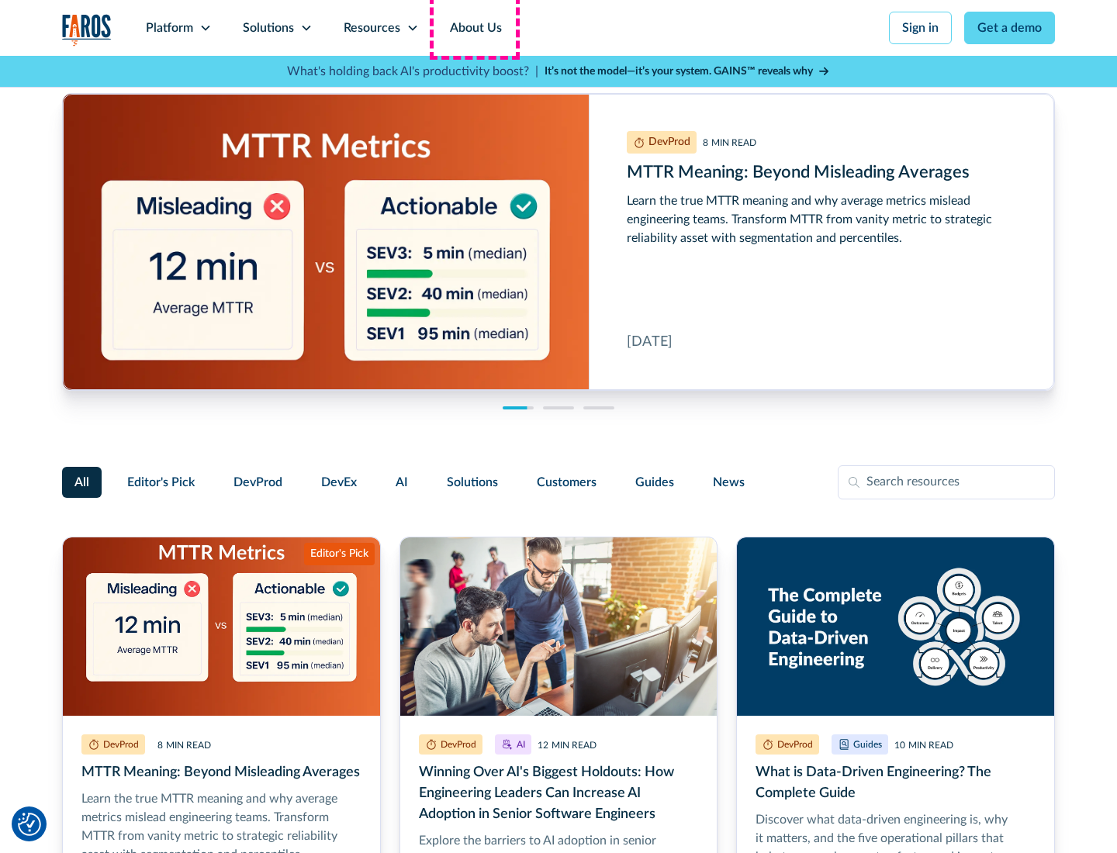
click at [474, 28] on link "About Us" at bounding box center [475, 28] width 83 height 56
